Goal: Use online tool/utility

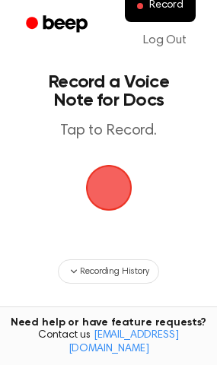
click at [102, 203] on span "button" at bounding box center [108, 188] width 46 height 46
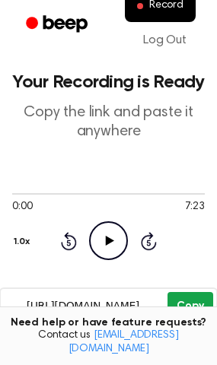
click at [186, 301] on button "Copy" at bounding box center [189, 306] width 45 height 28
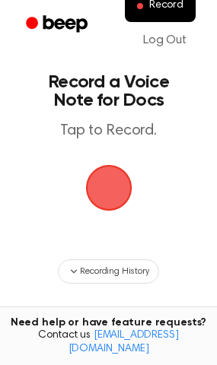
click at [100, 183] on span "button" at bounding box center [109, 188] width 43 height 43
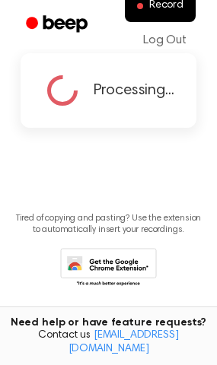
scroll to position [85, 0]
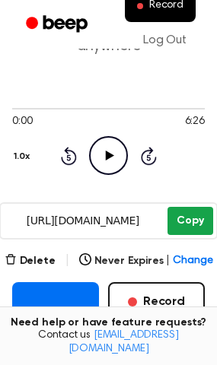
click at [193, 218] on button "Copy" at bounding box center [189, 221] width 45 height 28
